Goal: Transaction & Acquisition: Purchase product/service

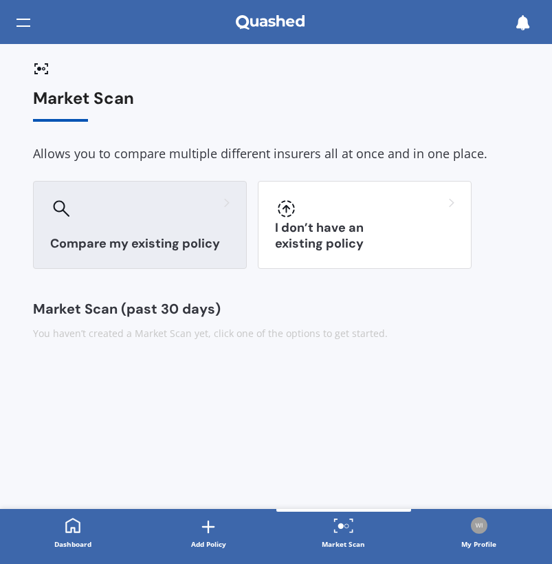
click at [113, 240] on h3 "Compare my existing policy" at bounding box center [139, 244] width 179 height 16
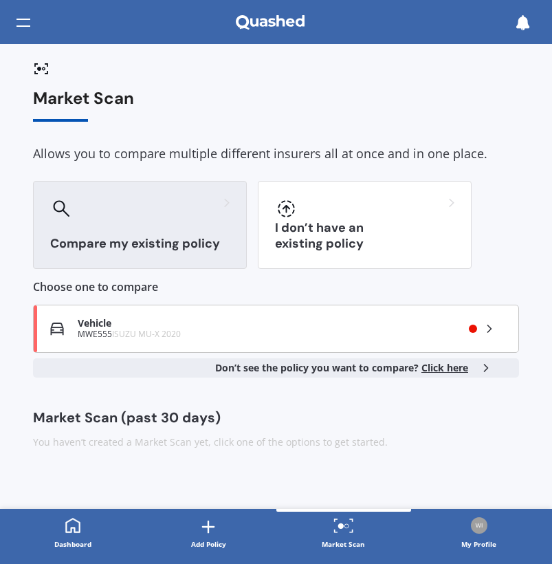
click at [493, 329] on icon at bounding box center [490, 329] width 14 height 14
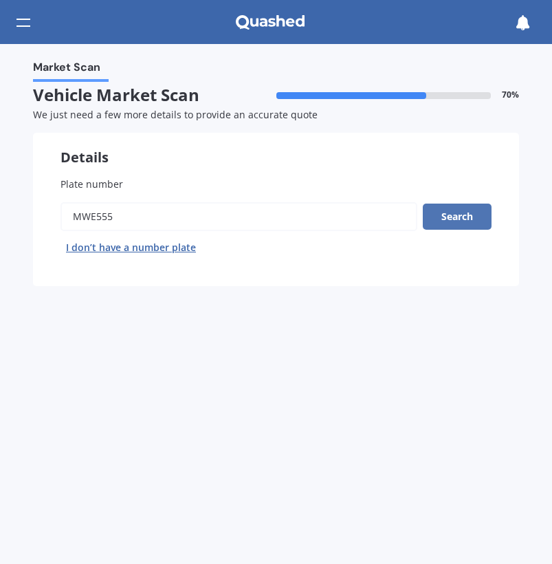
click at [458, 221] on button "Search" at bounding box center [457, 217] width 69 height 26
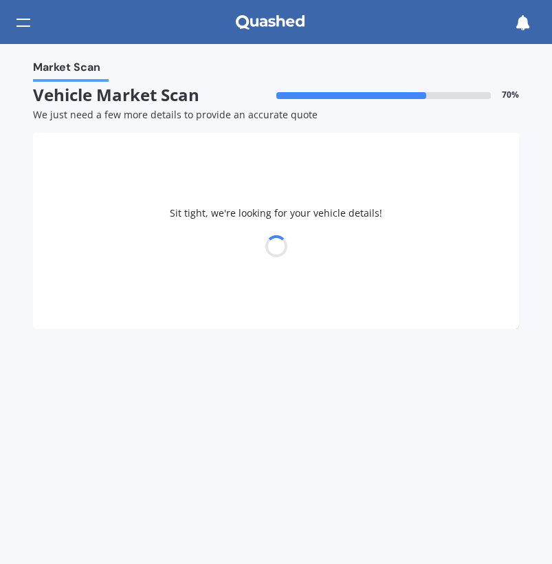
select select "ISUZU"
select select "02"
select select "10"
select select "1959"
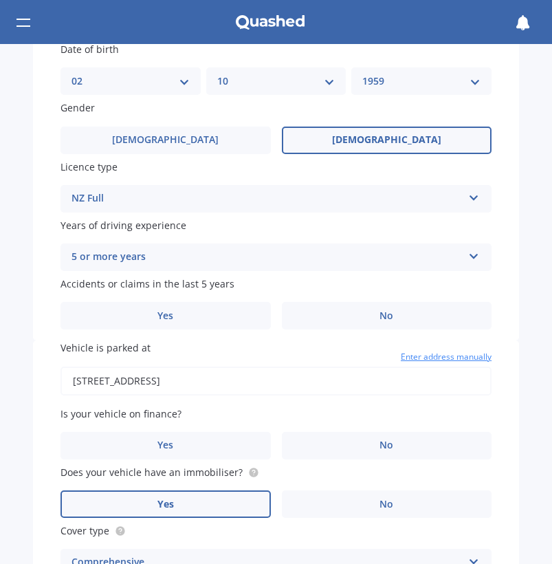
scroll to position [406, 0]
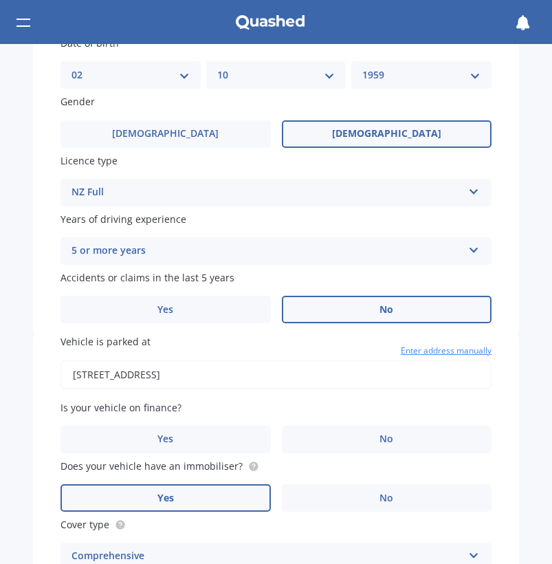
click at [380, 309] on span "No" at bounding box center [387, 310] width 14 height 12
click at [0, 0] on input "No" at bounding box center [0, 0] width 0 height 0
click at [444, 346] on span "Enter address manually" at bounding box center [446, 351] width 91 height 14
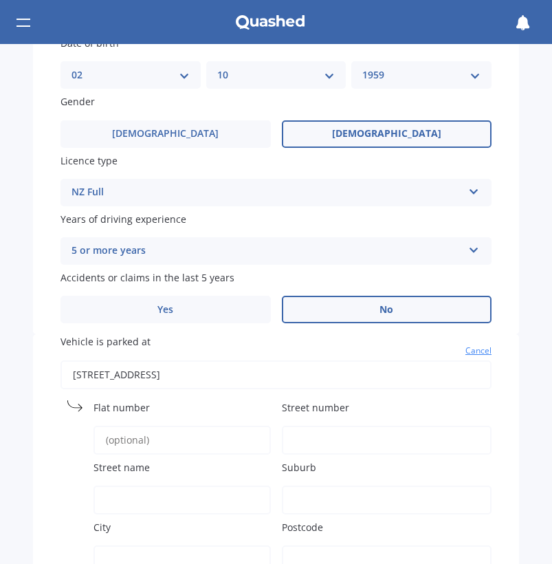
click at [370, 402] on label "Street number" at bounding box center [387, 407] width 210 height 14
click at [370, 426] on input "Street number" at bounding box center [387, 440] width 210 height 29
type input "342A no 1"
click at [310, 485] on input "Suburb" at bounding box center [387, 499] width 210 height 29
type input "tauwharenikau"
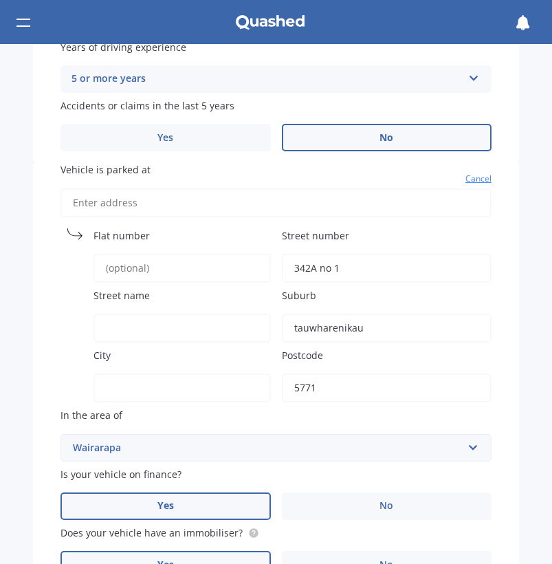
scroll to position [583, 0]
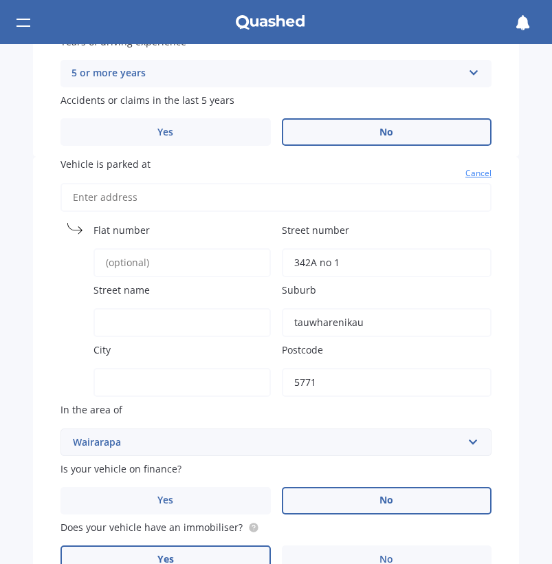
type input "5771"
click at [395, 498] on label "No" at bounding box center [387, 501] width 210 height 28
click at [0, 0] on input "No" at bounding box center [0, 0] width 0 height 0
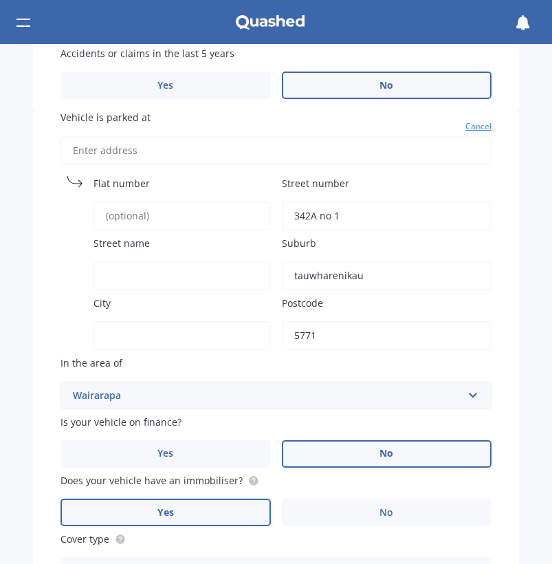
scroll to position [637, 0]
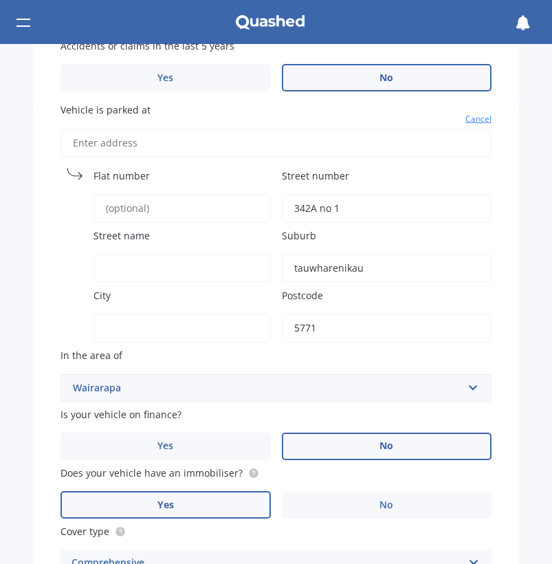
click at [164, 499] on span "Yes" at bounding box center [165, 505] width 17 height 12
click at [0, 0] on input "Yes" at bounding box center [0, 0] width 0 height 0
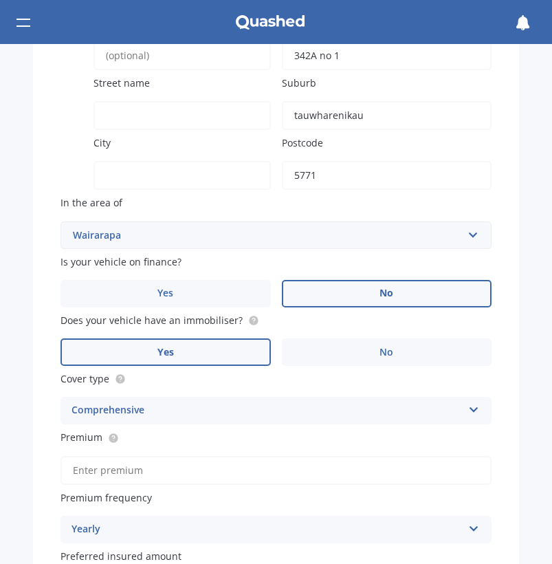
scroll to position [796, 0]
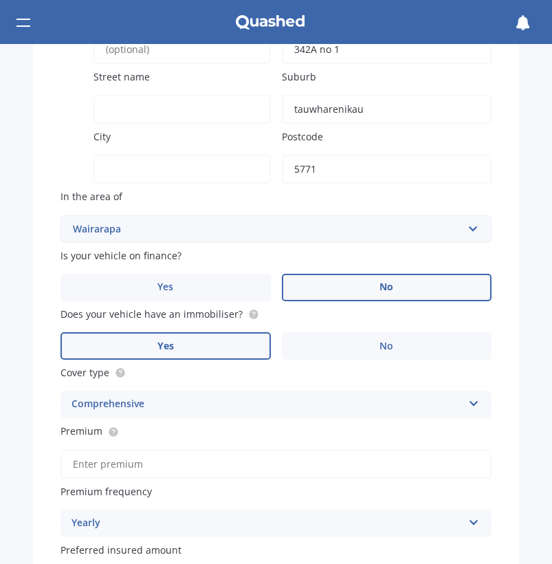
click at [138, 398] on div "Comprehensive" at bounding box center [267, 404] width 391 height 17
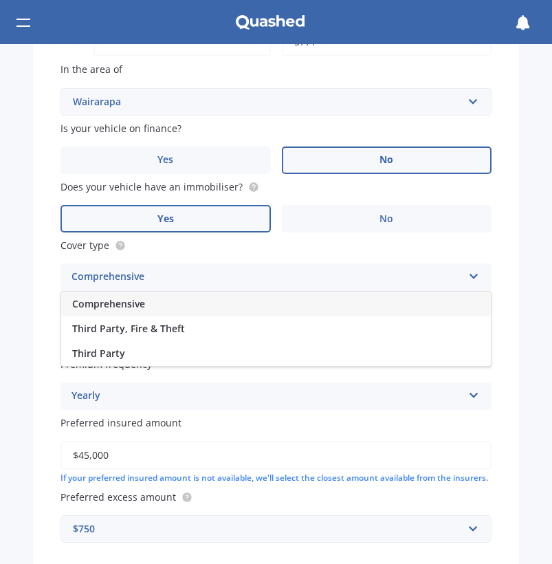
scroll to position [926, 0]
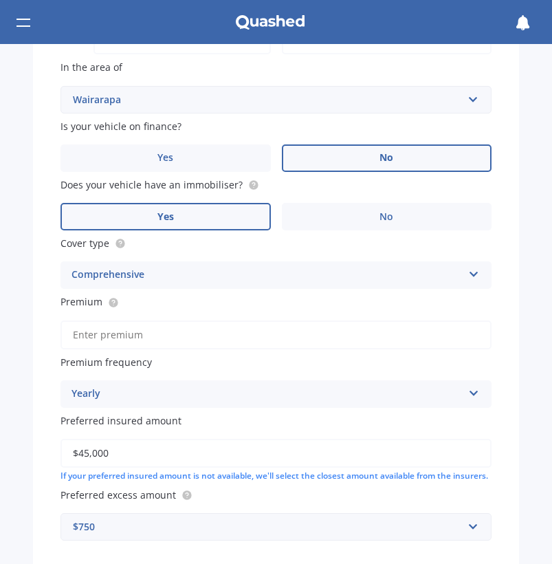
drag, startPoint x: 113, startPoint y: 444, endPoint x: 67, endPoint y: 450, distance: 47.1
click at [67, 450] on input "$45,000" at bounding box center [276, 453] width 431 height 29
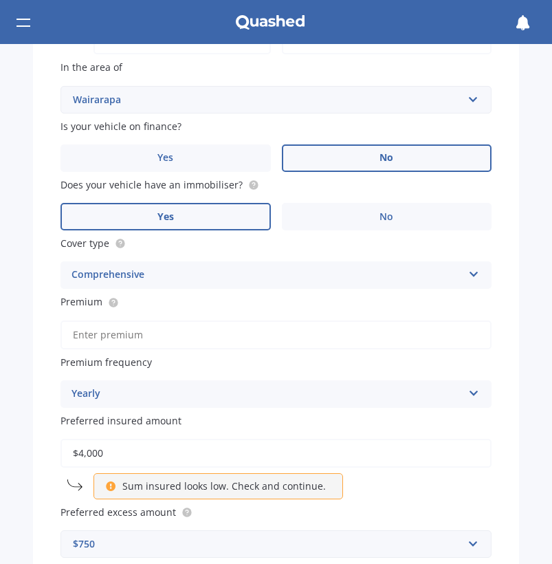
type input "$40,000"
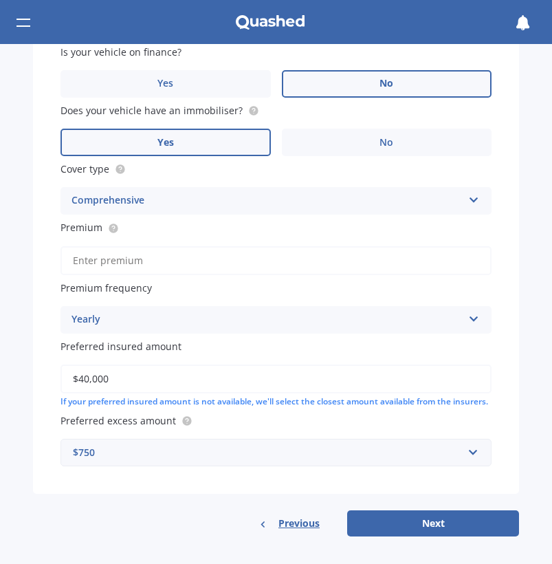
scroll to position [1002, 0]
click at [415, 527] on button "Next" at bounding box center [433, 523] width 172 height 26
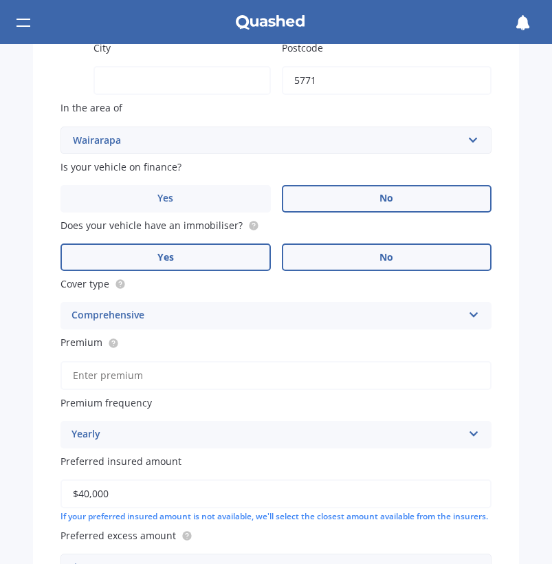
scroll to position [886, 0]
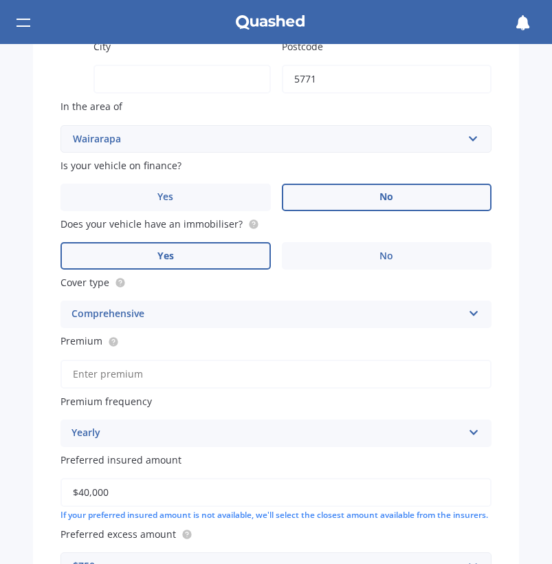
click at [124, 367] on div "Vehicle is parked at [GEOGRAPHIC_DATA] no [GEOGRAPHIC_DATA] name [GEOGRAPHIC_DA…" at bounding box center [276, 231] width 486 height 754
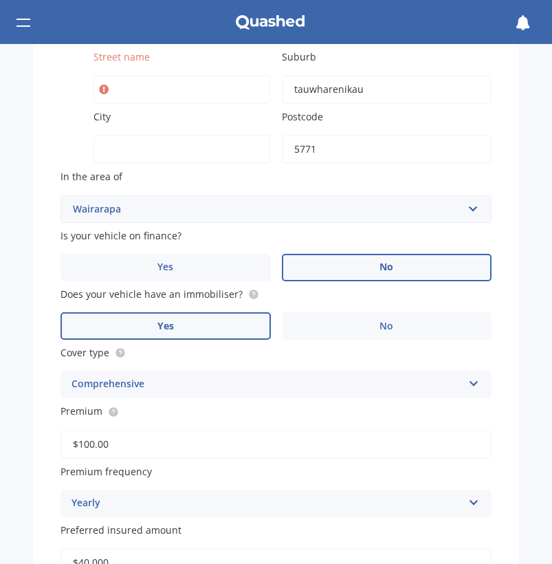
type input "$1,000.00"
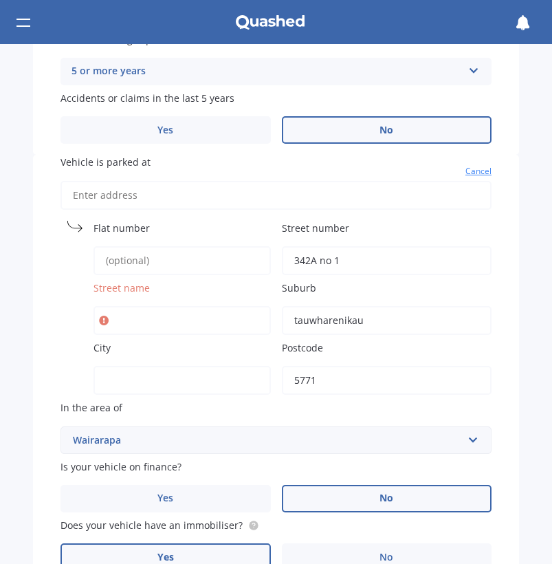
scroll to position [586, 0]
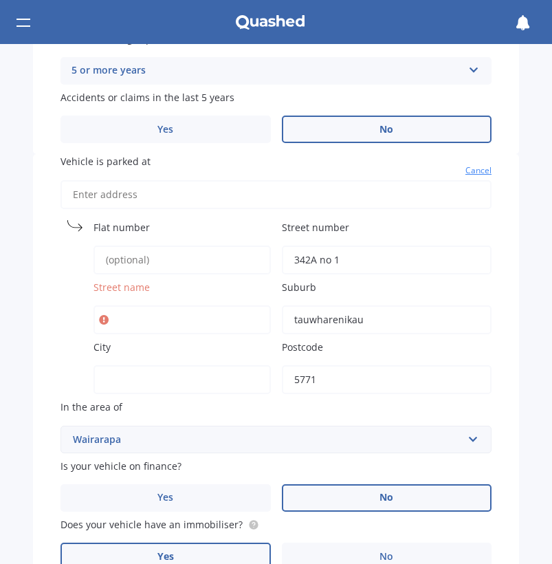
click at [372, 256] on input "342A no 1" at bounding box center [387, 259] width 210 height 29
drag, startPoint x: 362, startPoint y: 318, endPoint x: 353, endPoint y: 314, distance: 10.5
click at [353, 314] on input "tauwharenikau" at bounding box center [387, 319] width 210 height 29
click at [360, 256] on input "342A no 1" at bounding box center [387, 259] width 210 height 29
type input "342A no1li"
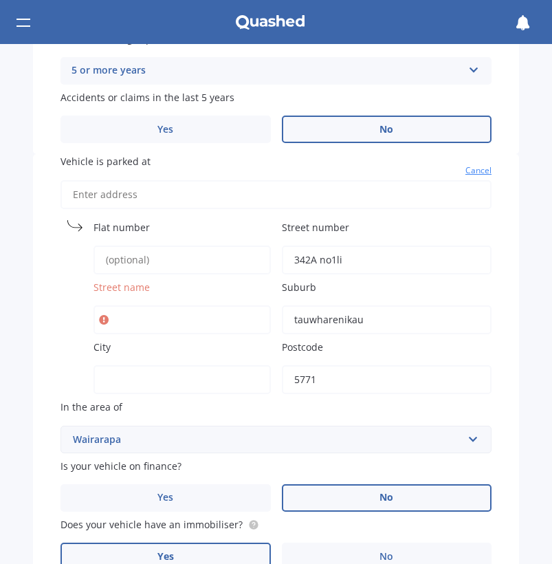
click at [351, 314] on input "tauwharenikau" at bounding box center [387, 319] width 210 height 29
type input "u"
click at [322, 316] on input "u" at bounding box center [387, 319] width 210 height 29
click at [152, 401] on label "In the area of" at bounding box center [276, 407] width 431 height 14
click at [105, 315] on icon at bounding box center [104, 320] width 10 height 14
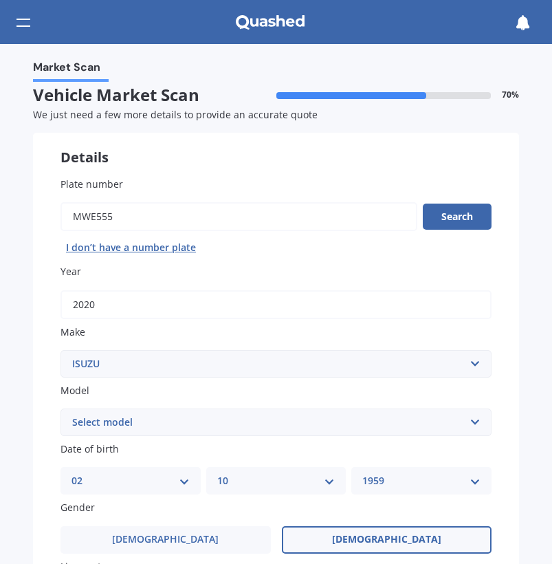
scroll to position [0, 0]
click at [449, 214] on button "Search" at bounding box center [457, 217] width 69 height 26
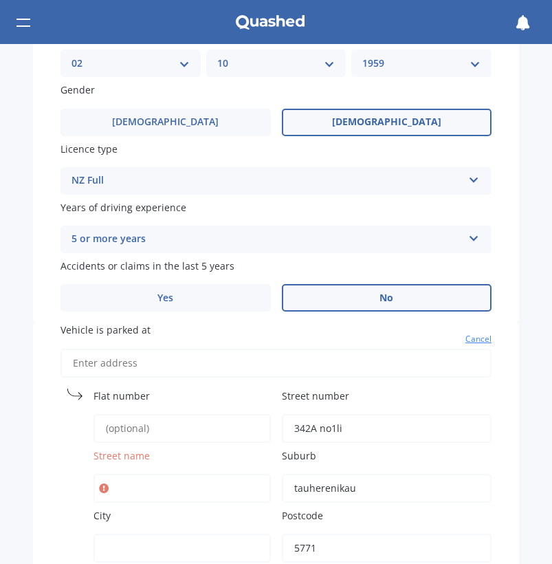
drag, startPoint x: 358, startPoint y: 488, endPoint x: 322, endPoint y: 487, distance: 35.1
click at [322, 487] on input "tauherenikau" at bounding box center [387, 488] width 210 height 29
type input "t"
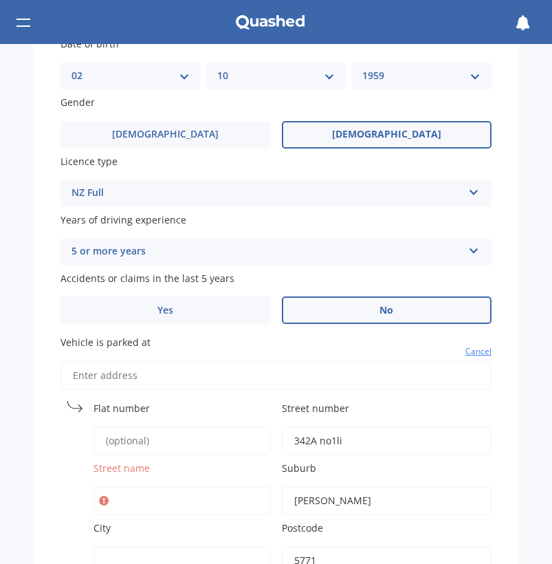
scroll to position [406, 0]
type input "[PERSON_NAME]"
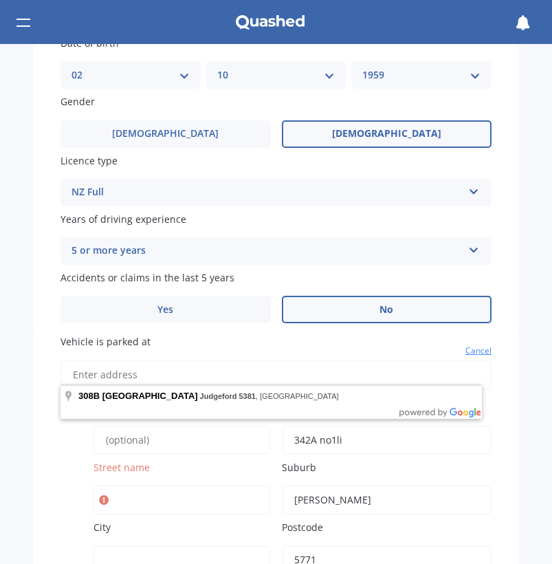
type input "3"
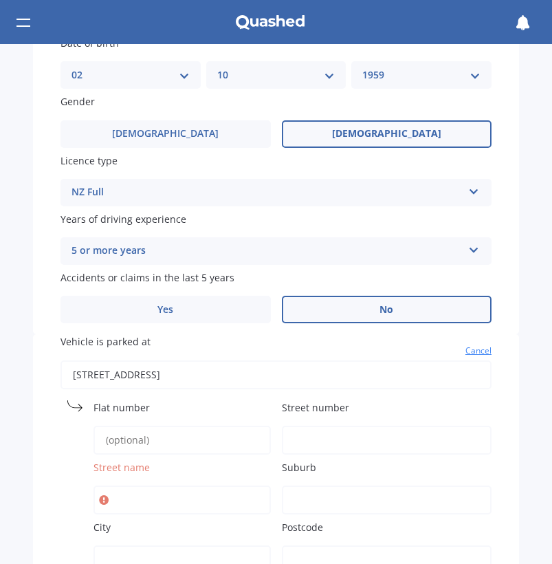
type input "[STREET_ADDRESS]"
type input "342A"
type input "No 1 Line"
type input "Tauwharenīkau"
type input "[GEOGRAPHIC_DATA]"
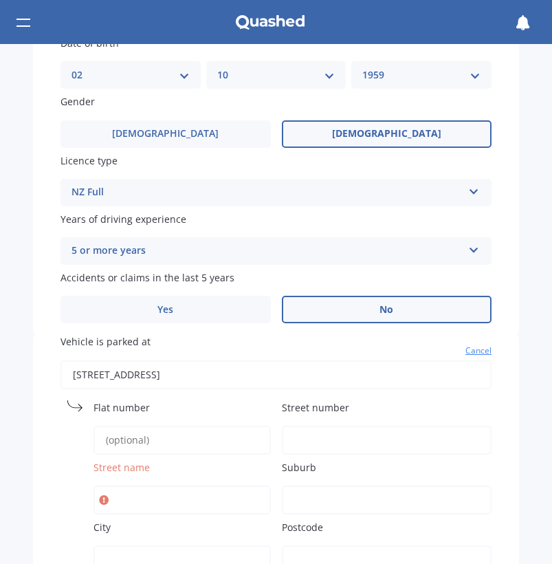
type input "5771"
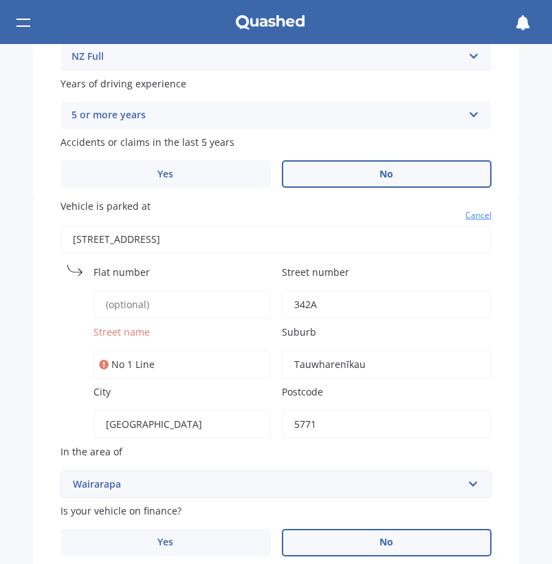
scroll to position [540, 0]
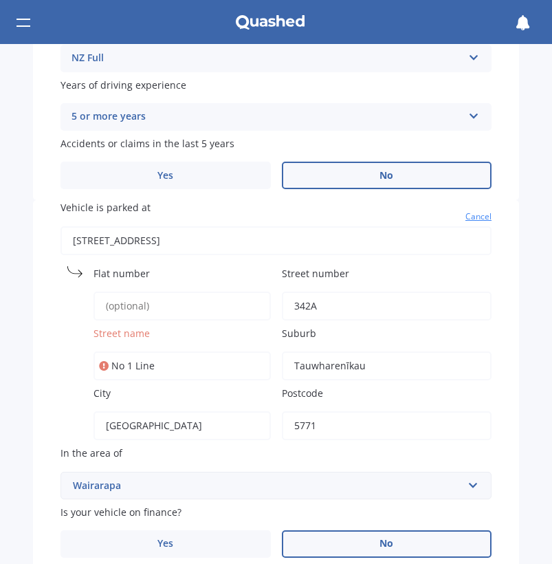
click at [141, 328] on span "Street name" at bounding box center [122, 333] width 56 height 13
click at [141, 351] on input "No 1 Line" at bounding box center [182, 365] width 177 height 29
click at [250, 364] on input "No 1 Line" at bounding box center [182, 365] width 177 height 29
click at [250, 360] on input "No 1 Line" at bounding box center [182, 365] width 177 height 29
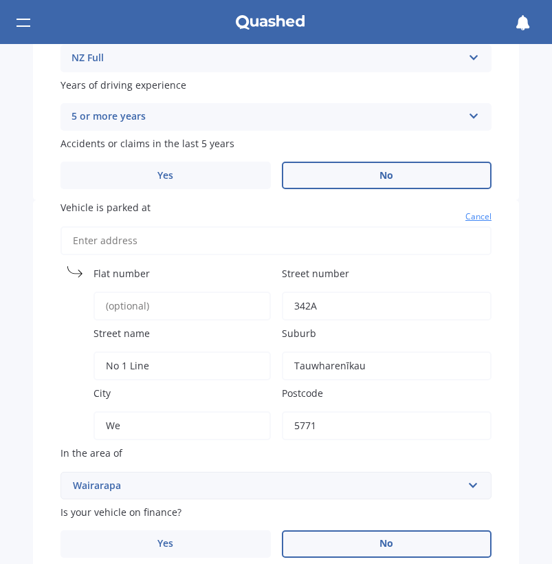
type input "W"
type input "wairarapa"
drag, startPoint x: 134, startPoint y: 483, endPoint x: 113, endPoint y: 478, distance: 22.0
click at [113, 478] on div "Wairarapa" at bounding box center [268, 485] width 390 height 15
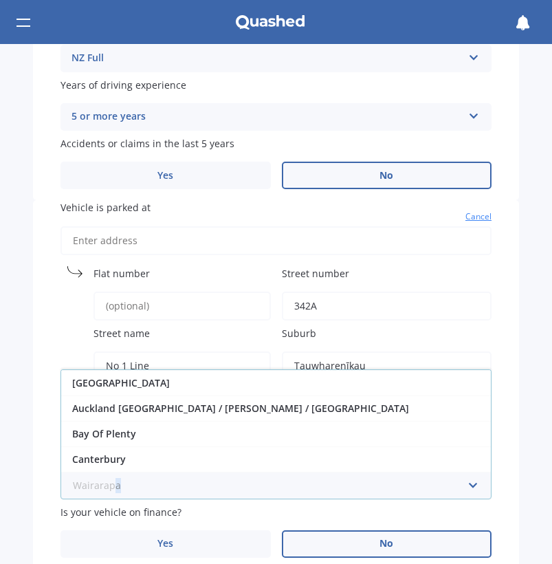
scroll to position [380, 0]
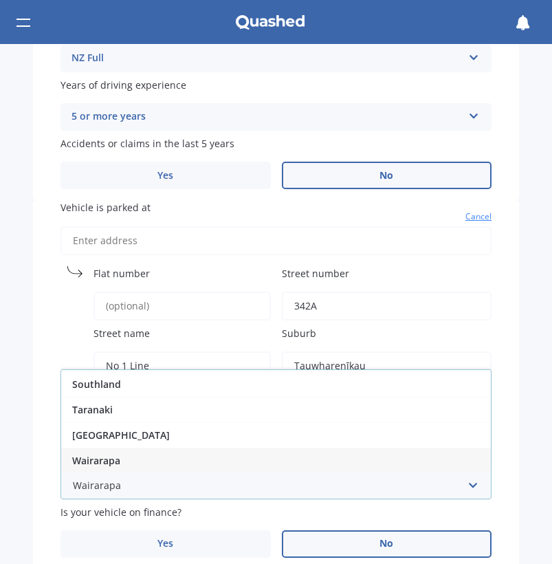
click at [112, 456] on span "Wairarapa" at bounding box center [96, 460] width 48 height 13
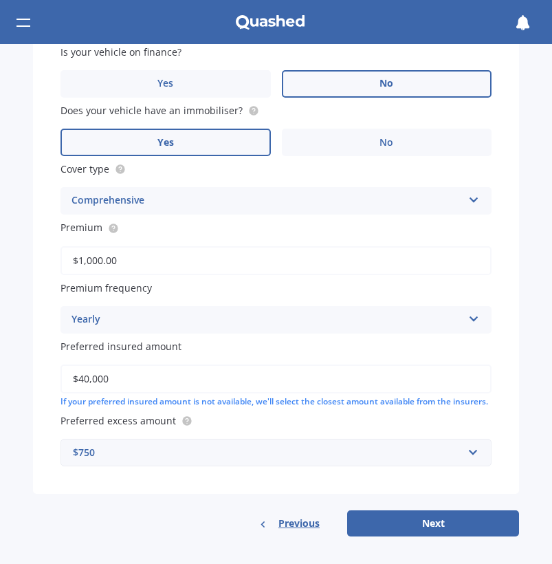
scroll to position [1002, 0]
click at [397, 523] on button "Next" at bounding box center [433, 523] width 172 height 26
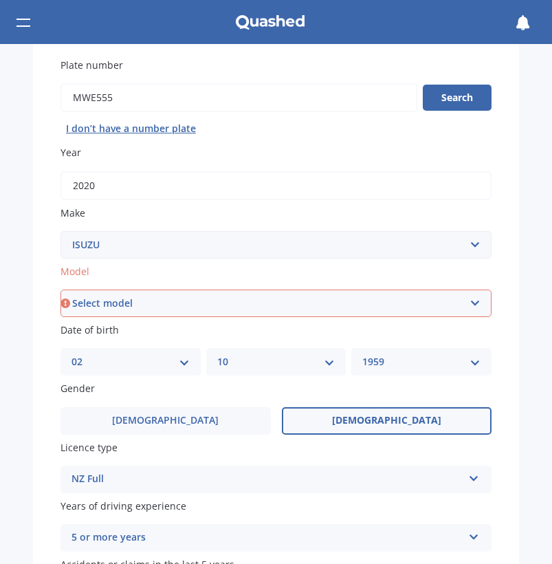
scroll to position [111, 0]
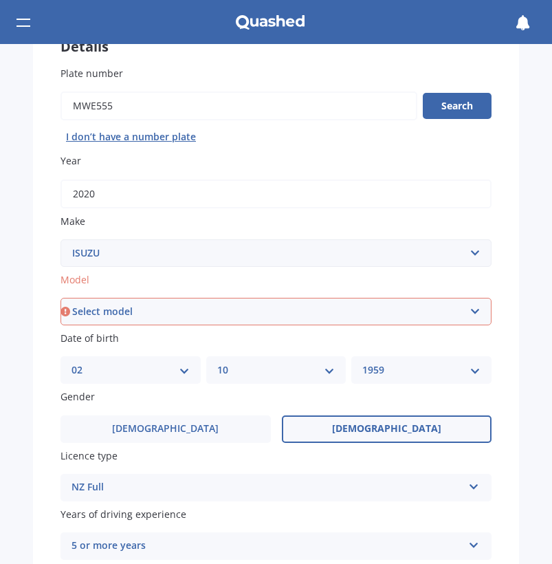
select select "MU"
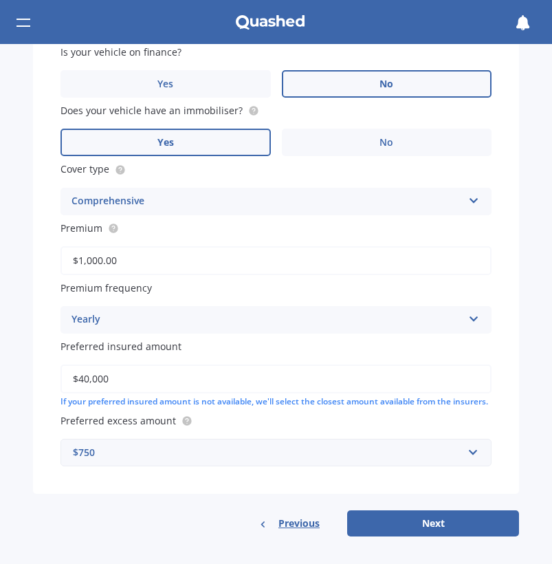
scroll to position [1060, 0]
click at [417, 520] on button "Next" at bounding box center [433, 523] width 172 height 26
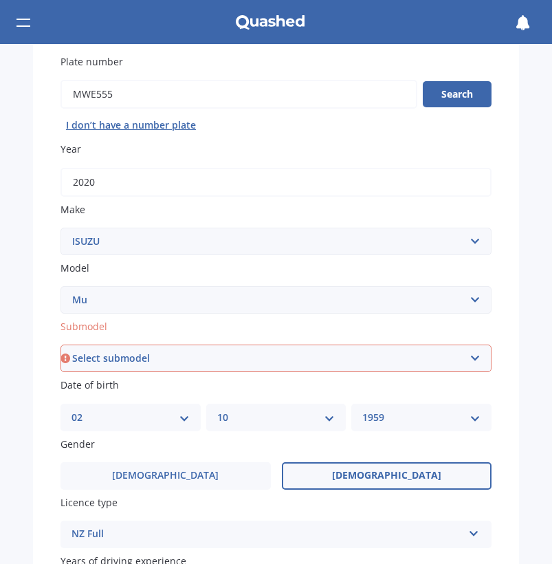
scroll to position [88, 0]
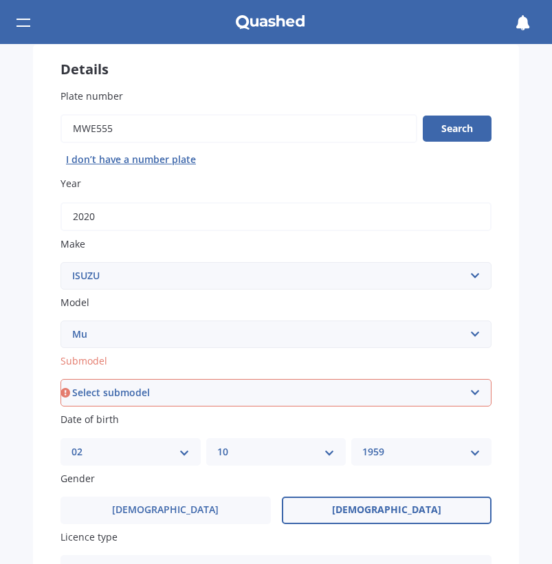
select select "(ALL OTHER)"
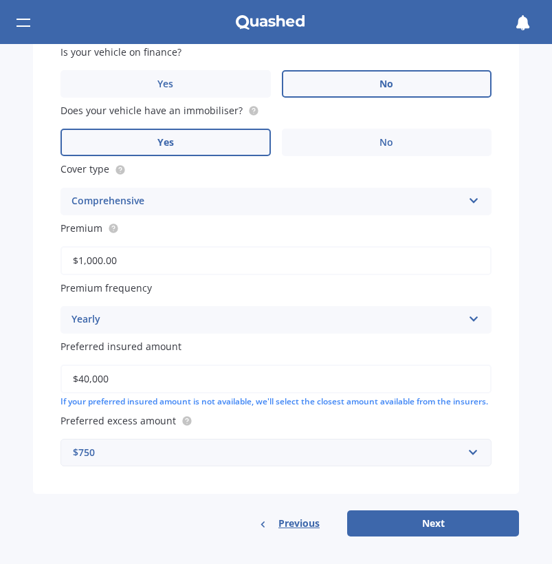
scroll to position [1060, 0]
click at [399, 524] on button "Next" at bounding box center [433, 523] width 172 height 26
select select "02"
select select "10"
select select "1959"
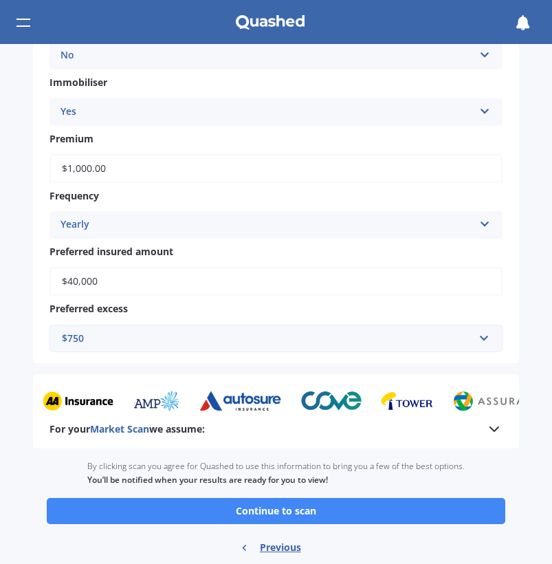
scroll to position [891, 0]
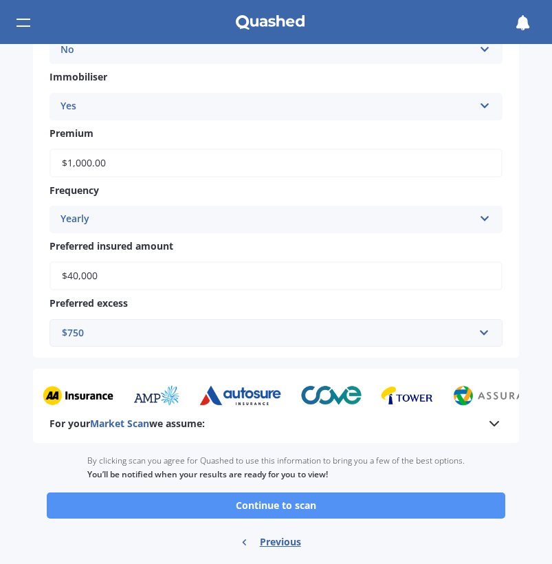
click at [306, 497] on button "Continue to scan" at bounding box center [276, 505] width 459 height 26
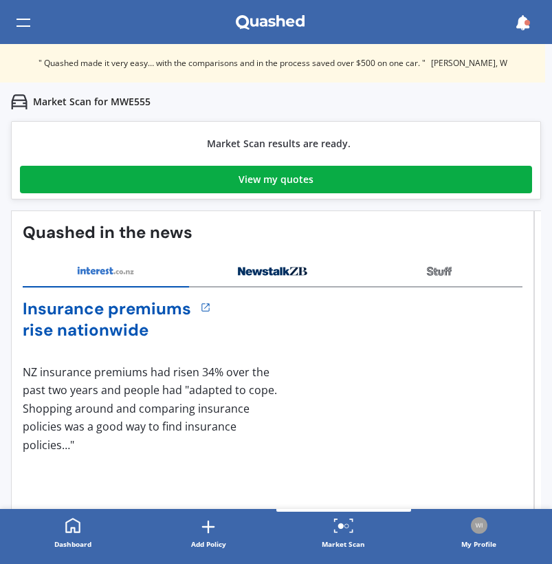
click at [257, 182] on div "View my quotes" at bounding box center [276, 180] width 75 height 28
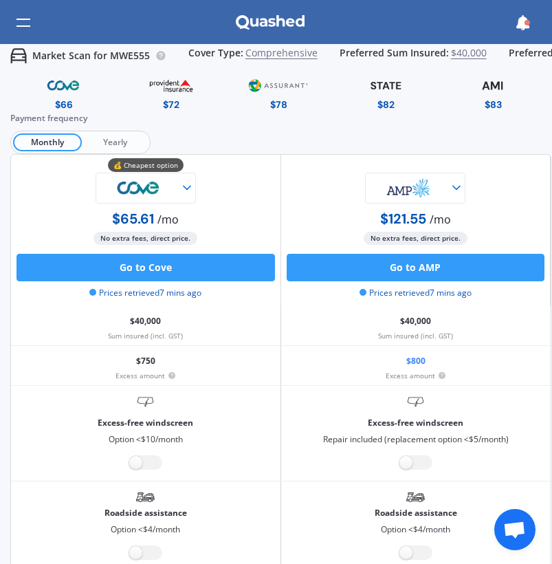
scroll to position [0, 1]
